Goal: Task Accomplishment & Management: Manage account settings

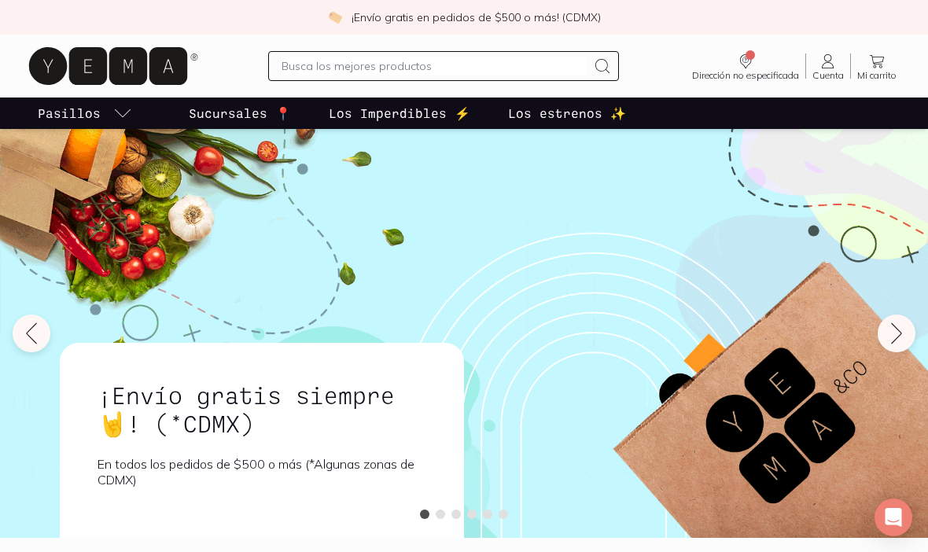
click at [830, 69] on icon at bounding box center [828, 61] width 19 height 19
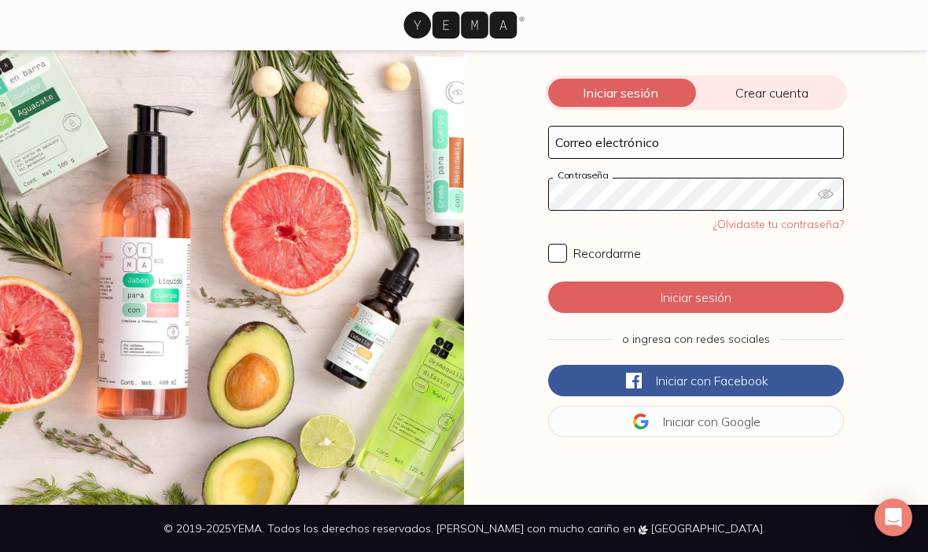
click at [738, 168] on form "Correo electrónico Contraseña ¿Olvidaste tu contraseña? Recordarme Iniciar sesi…" at bounding box center [696, 282] width 302 height 318
click at [753, 145] on input "Correo electrónico" at bounding box center [696, 142] width 294 height 31
click at [696, 297] on button "Iniciar sesión" at bounding box center [696, 296] width 296 height 31
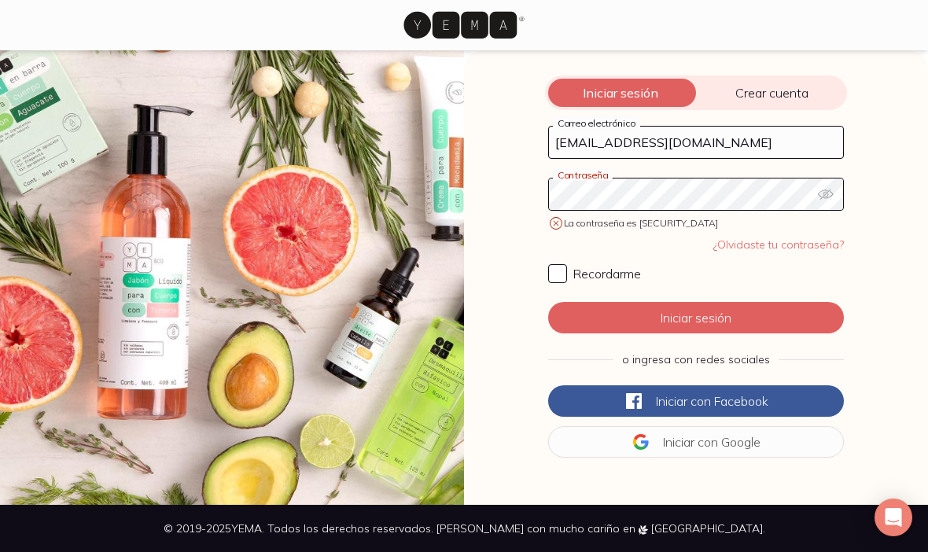
click at [841, 189] on button "button" at bounding box center [830, 193] width 25 height 31
click at [826, 194] on icon "button" at bounding box center [826, 194] width 16 height 16
click at [836, 193] on button "button" at bounding box center [830, 193] width 25 height 31
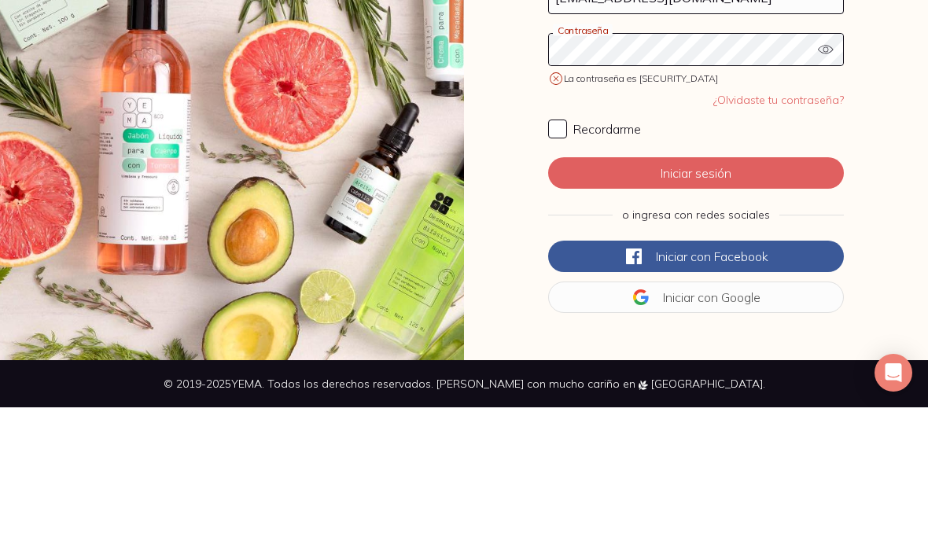
click at [735, 302] on button "Iniciar sesión" at bounding box center [696, 317] width 296 height 31
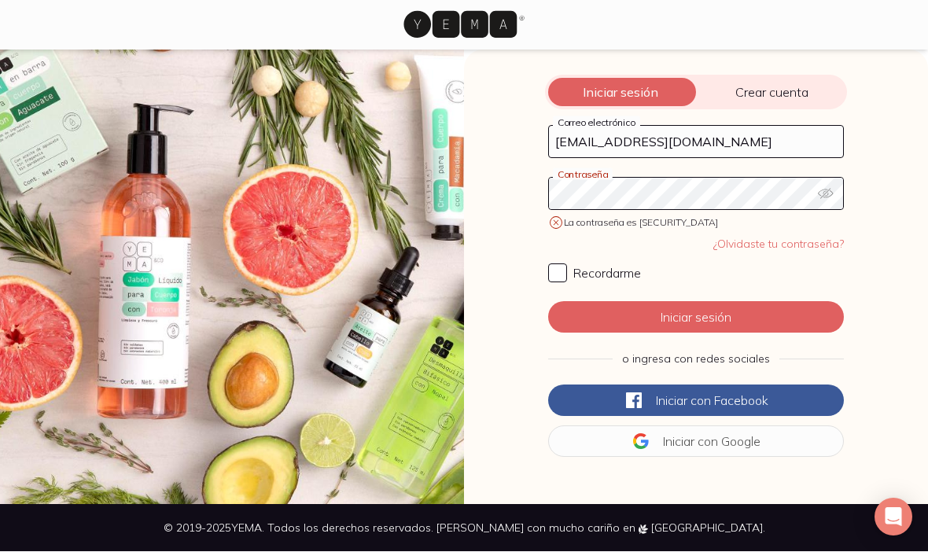
click at [830, 186] on icon "button" at bounding box center [826, 194] width 16 height 16
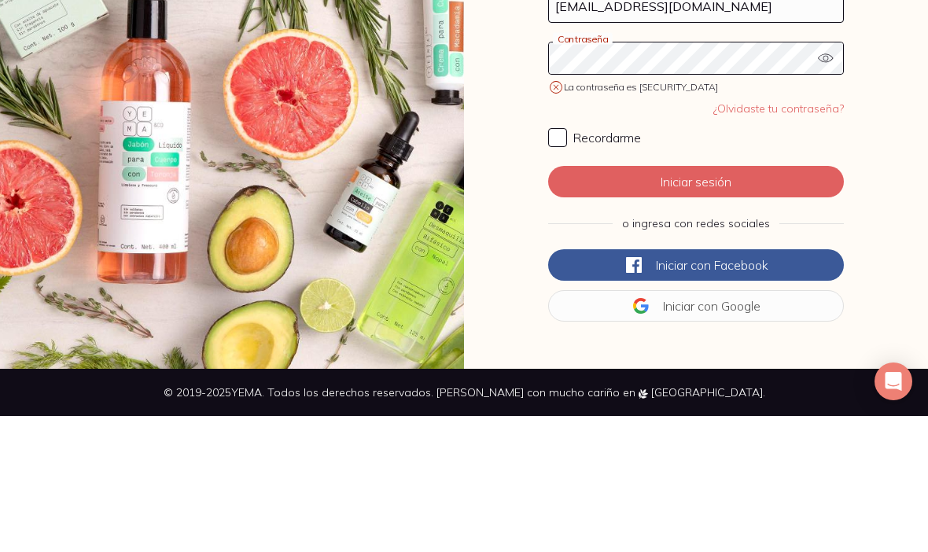
click at [754, 302] on button "Iniciar sesión" at bounding box center [696, 317] width 296 height 31
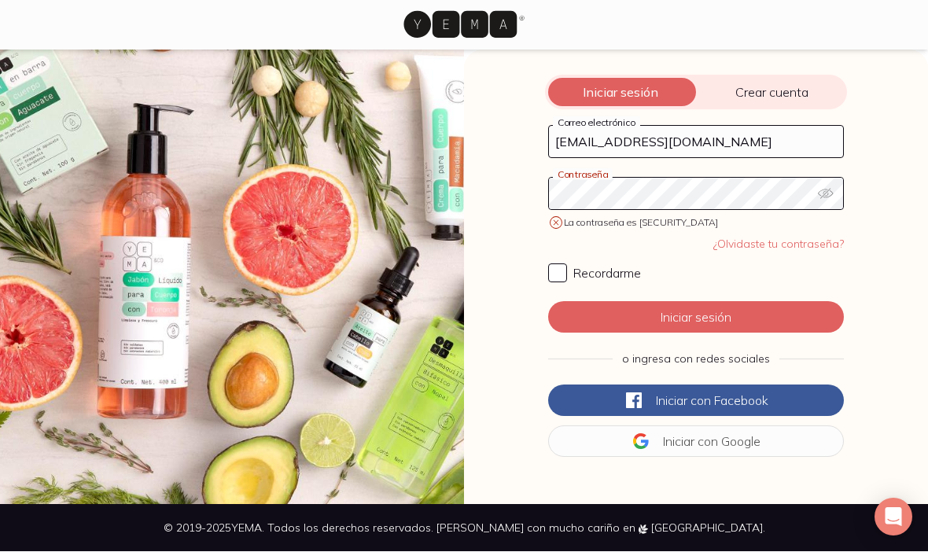
click at [720, 426] on button "Iniciar con Google" at bounding box center [696, 441] width 296 height 31
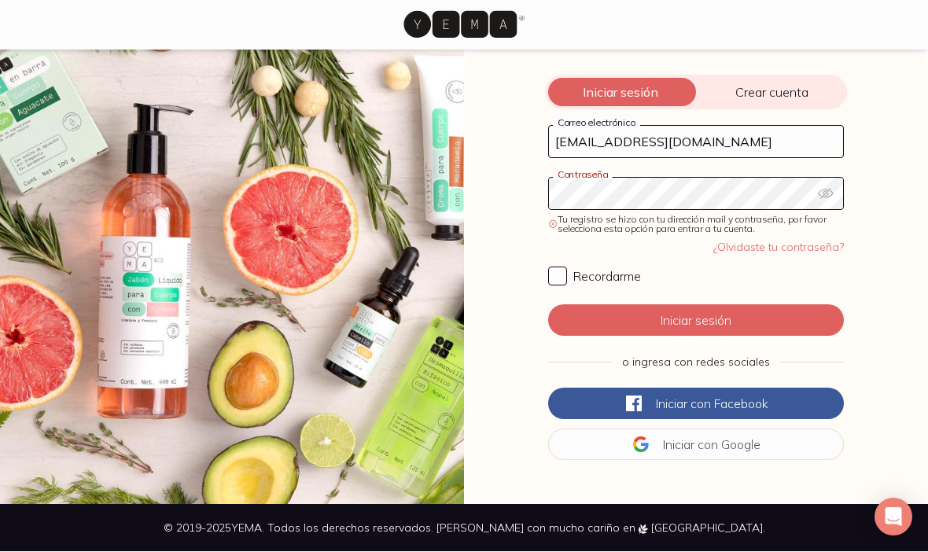
scroll to position [0, 0]
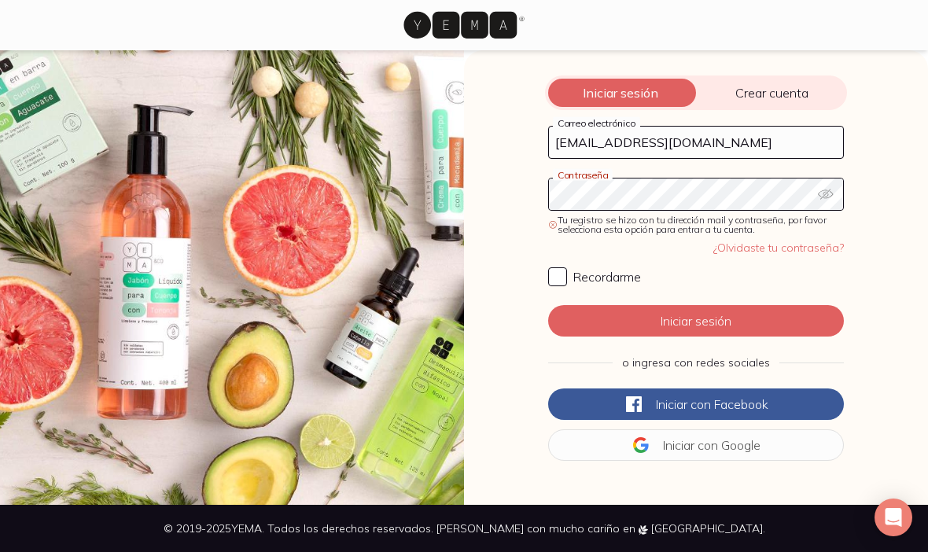
click at [492, 20] on icon at bounding box center [459, 25] width 113 height 27
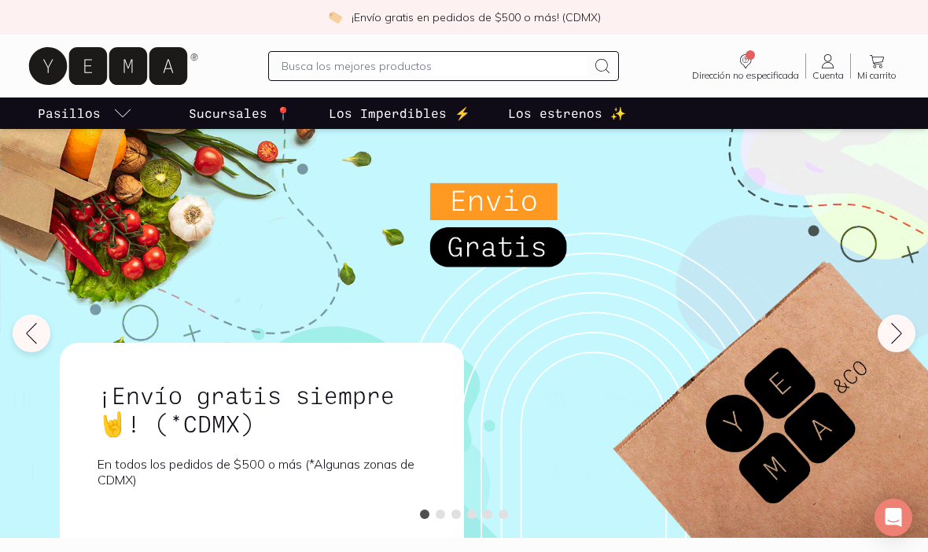
click at [830, 72] on span "Cuenta" at bounding box center [827, 75] width 31 height 9
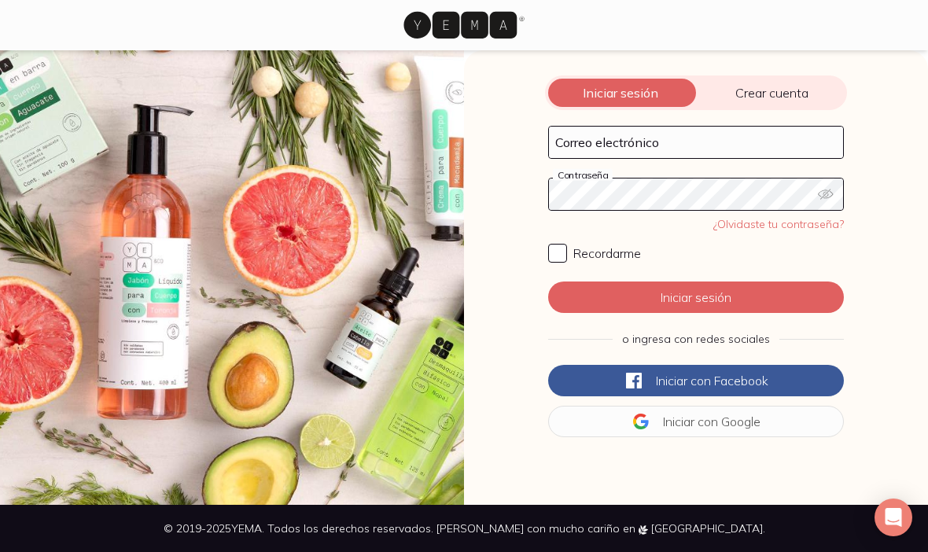
click at [694, 422] on span "Iniciar con" at bounding box center [690, 422] width 55 height 16
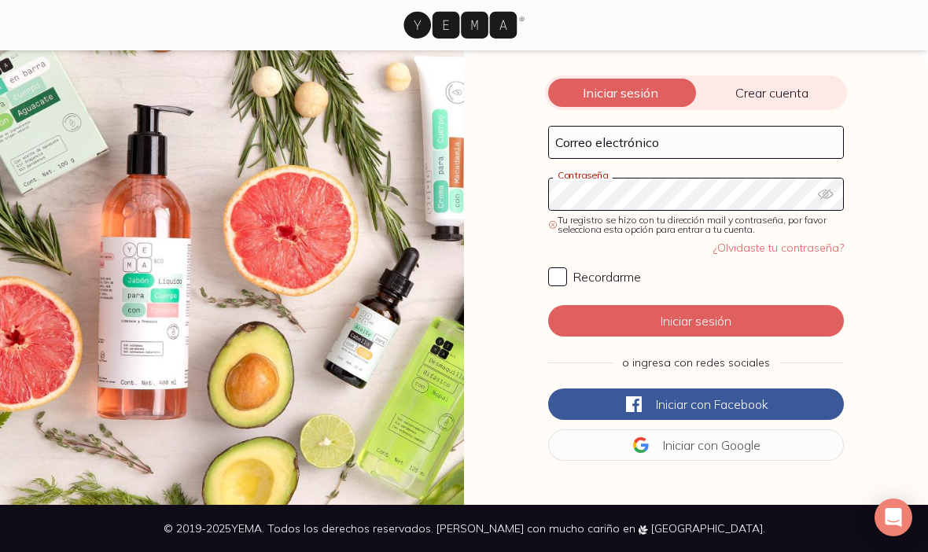
scroll to position [54, 0]
